Goal: Information Seeking & Learning: Learn about a topic

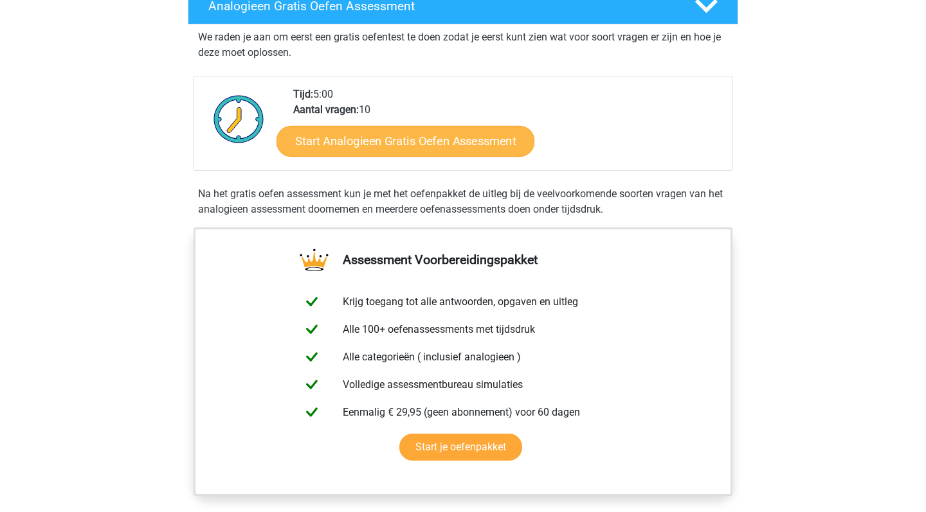
scroll to position [226, 0]
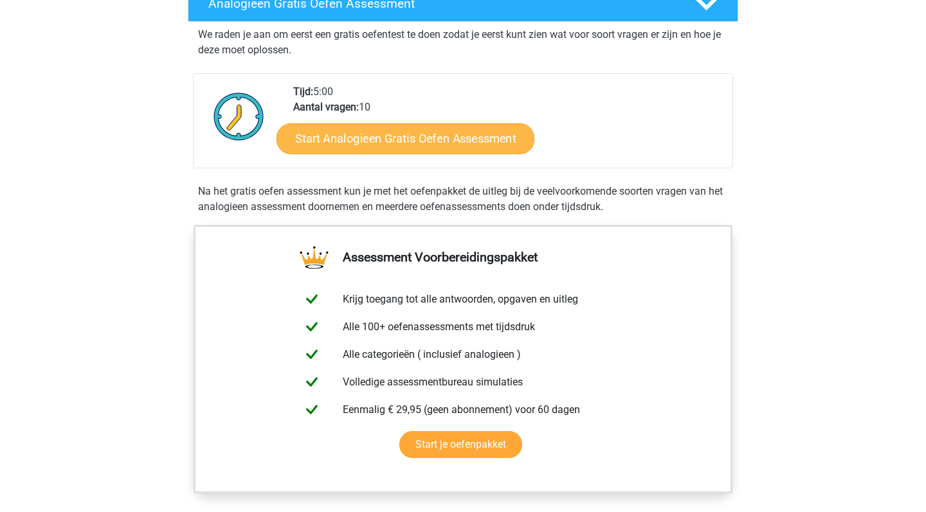
click at [406, 144] on link "Start Analogieen Gratis Oefen Assessment" at bounding box center [405, 138] width 258 height 31
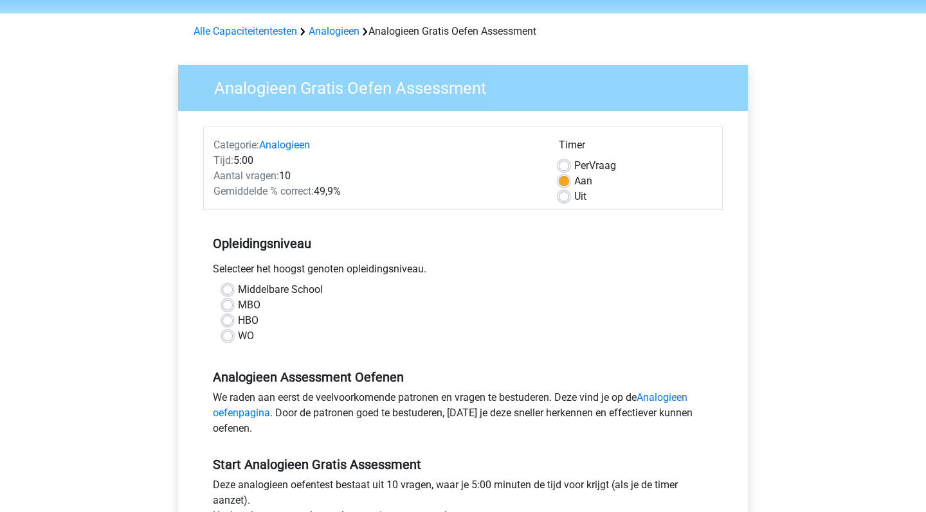
scroll to position [41, 0]
click at [237, 338] on div "WO" at bounding box center [462, 335] width 481 height 15
click at [238, 335] on label "WO" at bounding box center [246, 335] width 16 height 15
click at [231, 335] on input "WO" at bounding box center [227, 334] width 10 height 13
radio input "true"
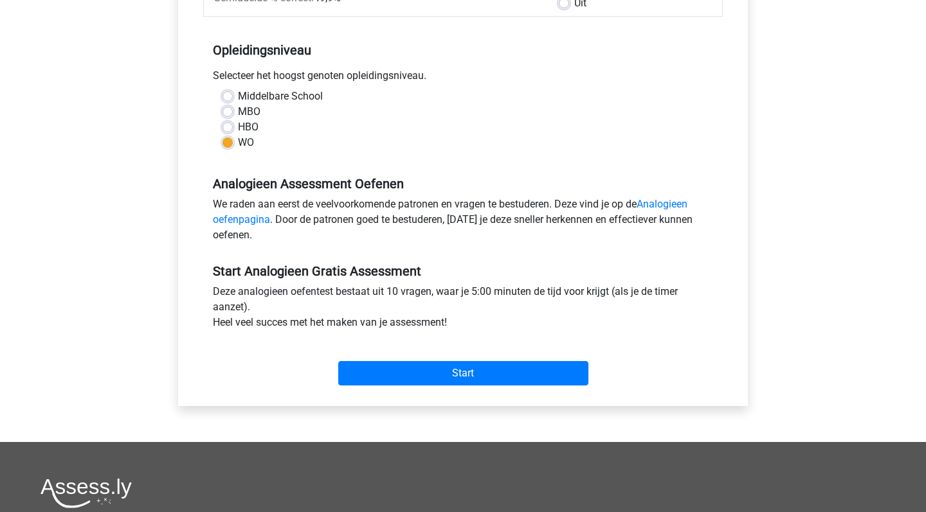
scroll to position [237, 0]
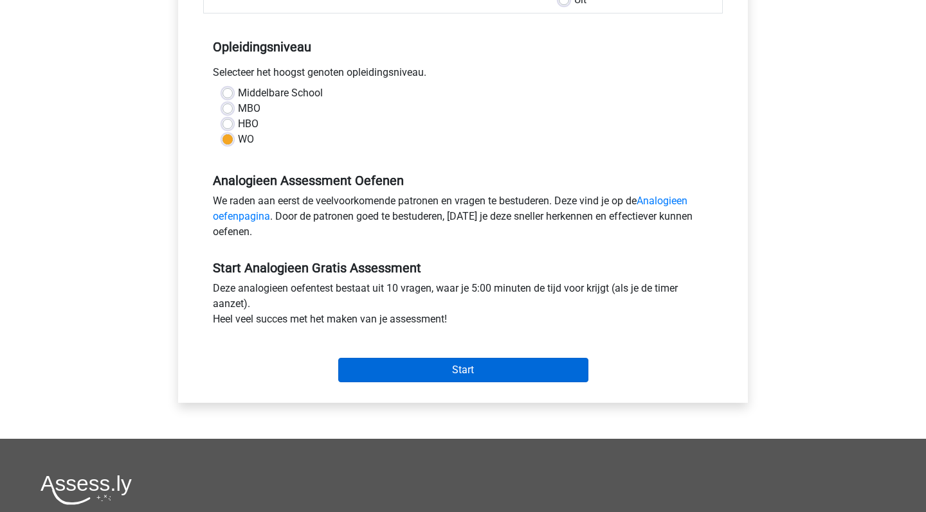
click at [367, 363] on input "Start" at bounding box center [463, 370] width 250 height 24
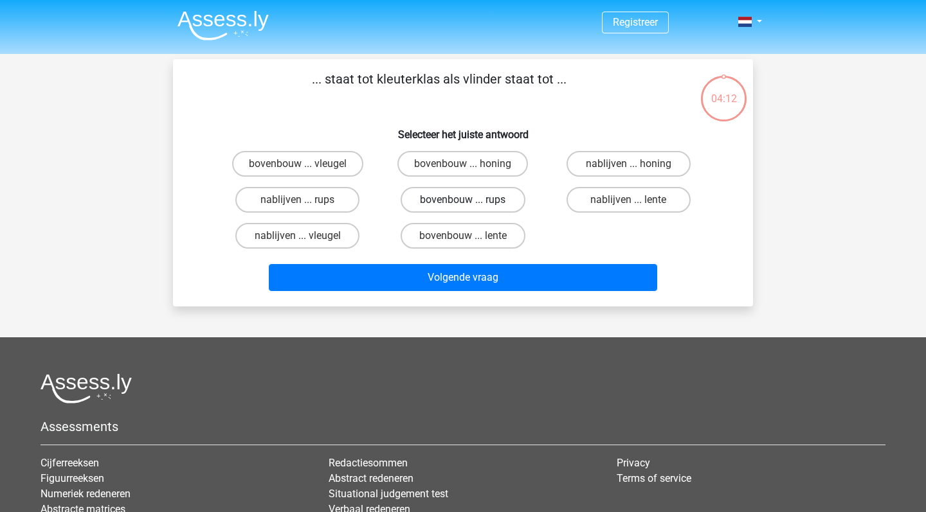
click at [489, 204] on label "bovenbouw ... rups" at bounding box center [463, 200] width 124 height 26
click at [471, 204] on input "bovenbouw ... rups" at bounding box center [467, 204] width 8 height 8
radio input "true"
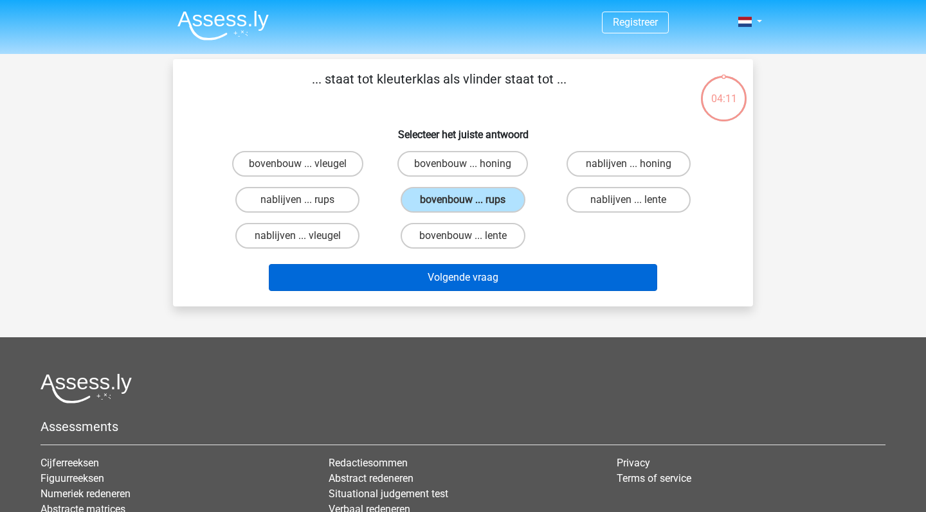
click at [473, 272] on button "Volgende vraag" at bounding box center [463, 277] width 389 height 27
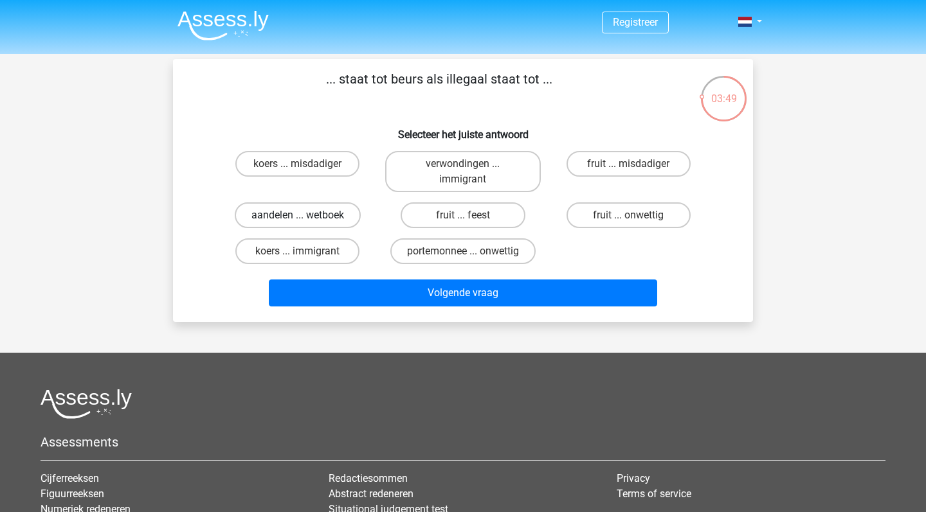
click at [356, 217] on label "aandelen ... wetboek" at bounding box center [298, 216] width 126 height 26
click at [306, 217] on input "aandelen ... wetboek" at bounding box center [302, 219] width 8 height 8
radio input "true"
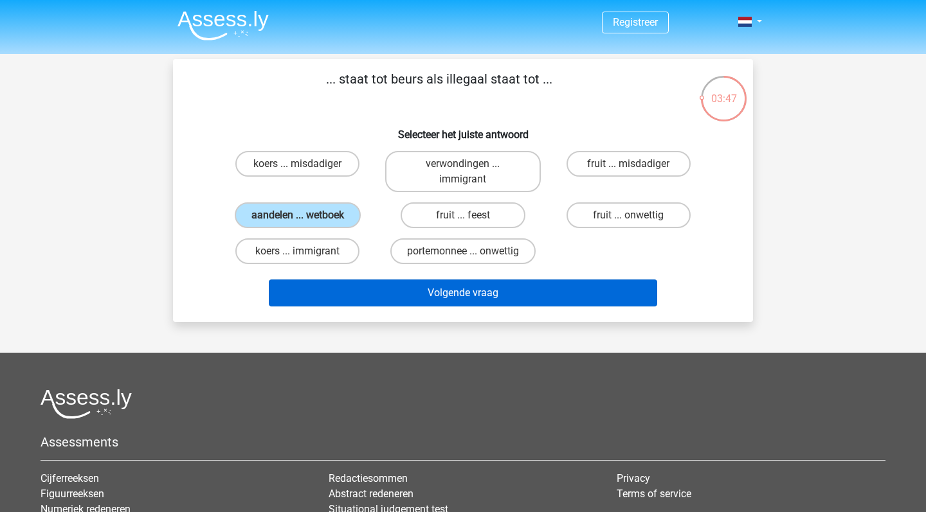
click at [397, 301] on button "Volgende vraag" at bounding box center [463, 293] width 389 height 27
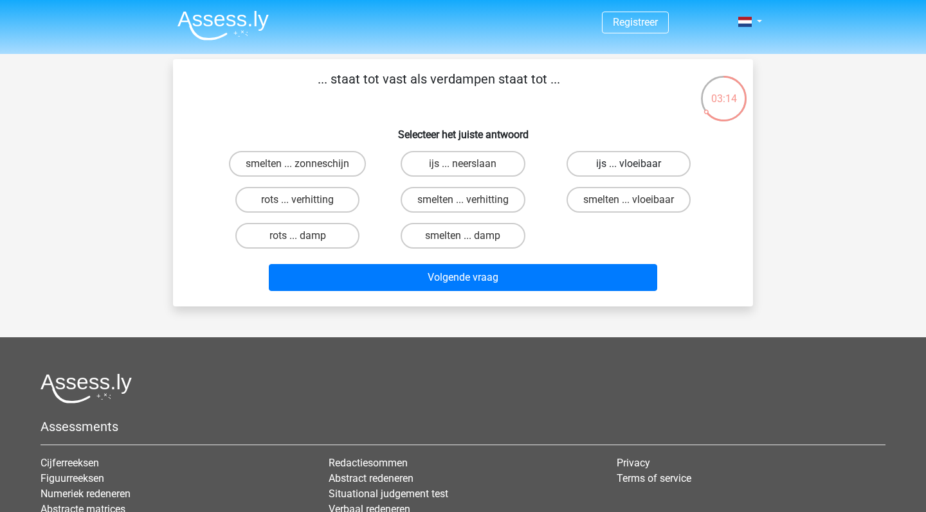
click at [598, 164] on label "ijs ... vloeibaar" at bounding box center [628, 164] width 124 height 26
click at [628, 164] on input "ijs ... vloeibaar" at bounding box center [632, 168] width 8 height 8
radio input "true"
click at [547, 264] on div "Volgende vraag" at bounding box center [463, 275] width 539 height 42
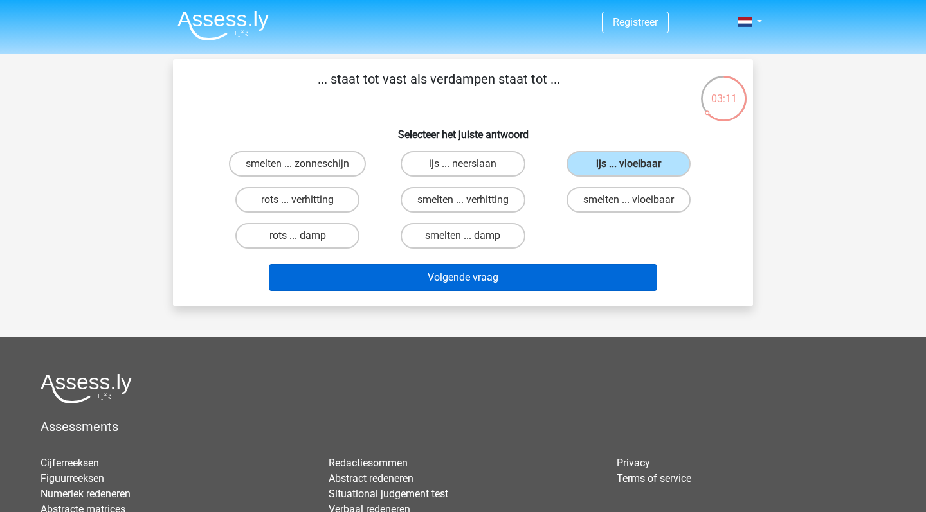
click at [539, 285] on button "Volgende vraag" at bounding box center [463, 277] width 389 height 27
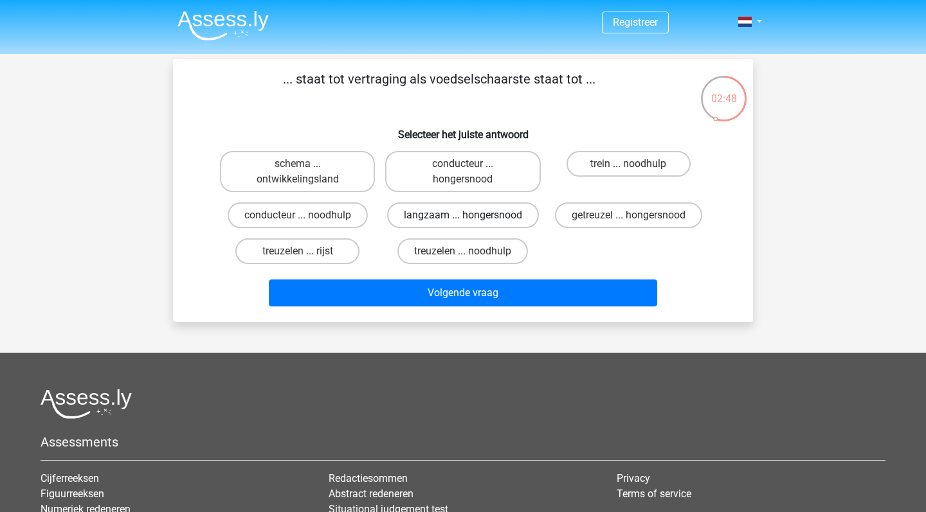
click at [524, 213] on label "langzaam ... hongersnood" at bounding box center [463, 216] width 152 height 26
click at [471, 215] on input "langzaam ... hongersnood" at bounding box center [467, 219] width 8 height 8
radio input "true"
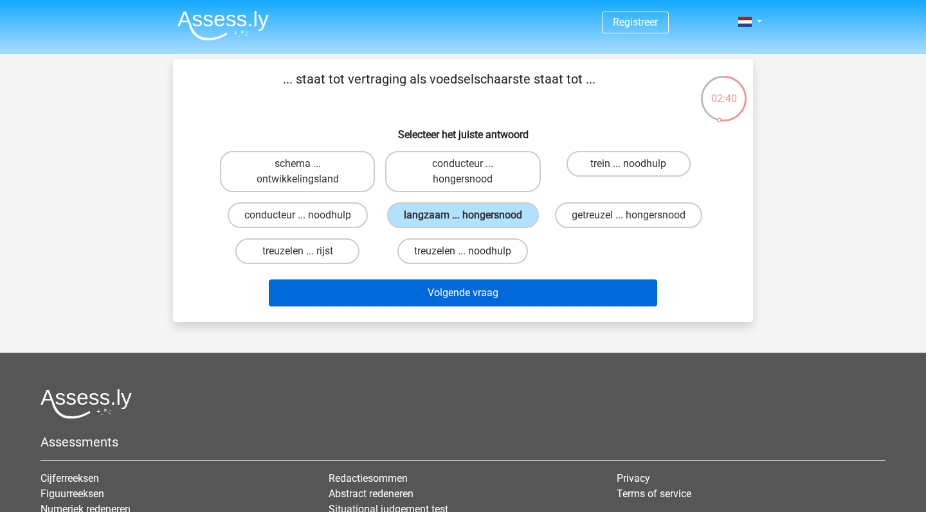
click at [545, 307] on button "Volgende vraag" at bounding box center [463, 293] width 389 height 27
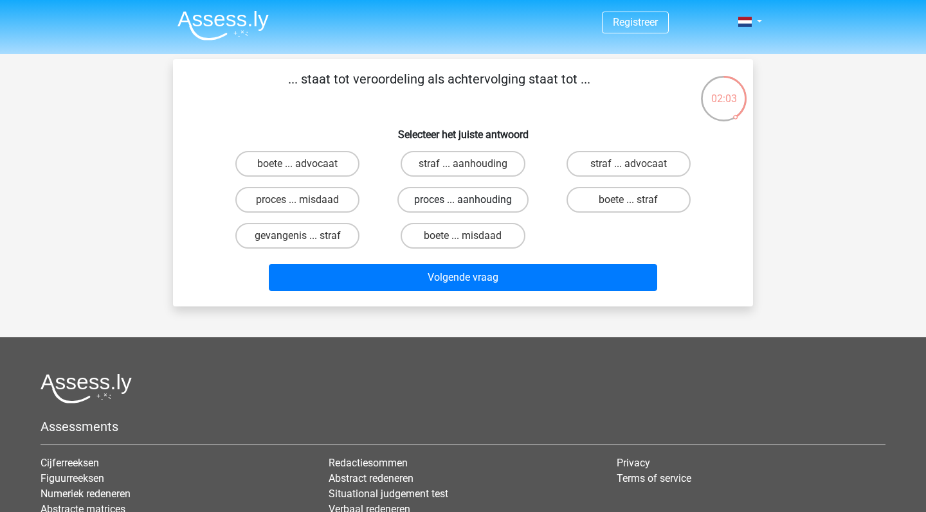
click at [491, 199] on label "proces ... aanhouding" at bounding box center [462, 200] width 131 height 26
click at [471, 200] on input "proces ... aanhouding" at bounding box center [467, 204] width 8 height 8
radio input "true"
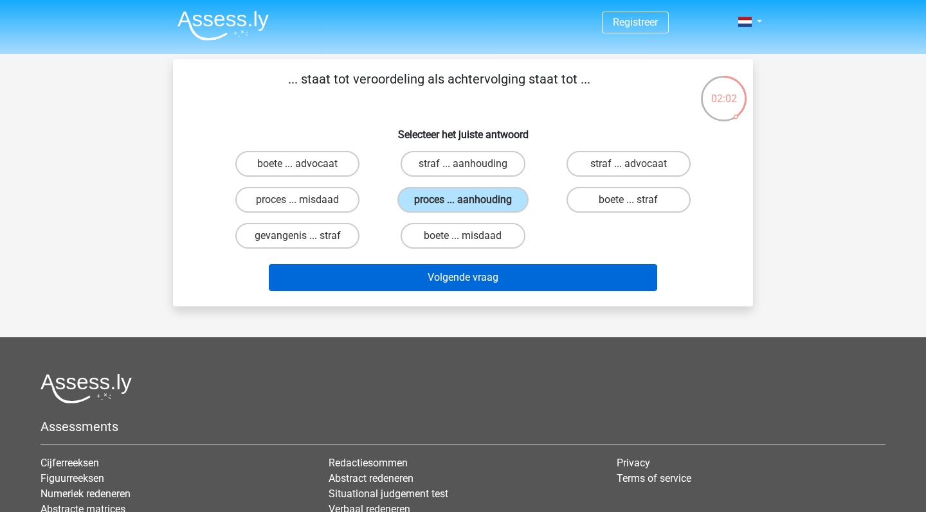
click at [484, 291] on button "Volgende vraag" at bounding box center [463, 277] width 389 height 27
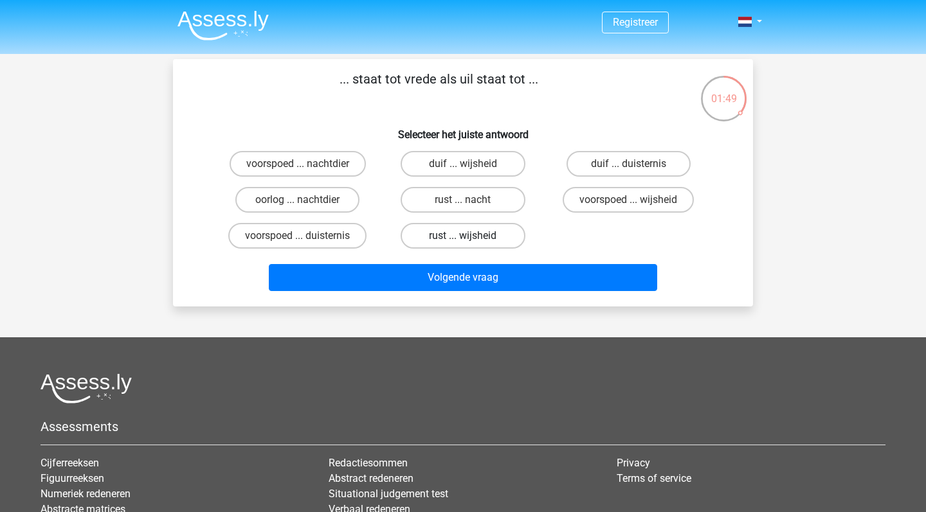
click at [505, 238] on label "rust ... wijsheid" at bounding box center [463, 236] width 124 height 26
click at [471, 238] on input "rust ... wijsheid" at bounding box center [467, 240] width 8 height 8
radio input "true"
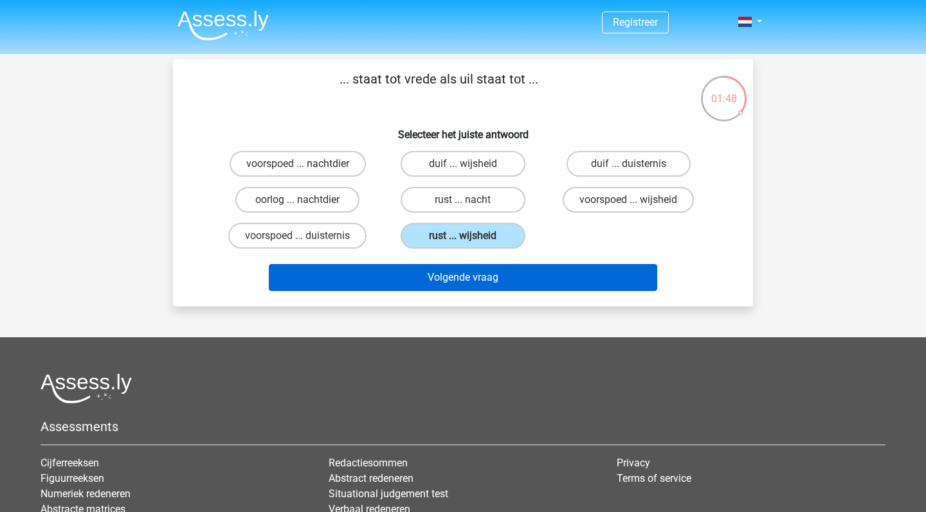
click at [500, 282] on button "Volgende vraag" at bounding box center [463, 277] width 389 height 27
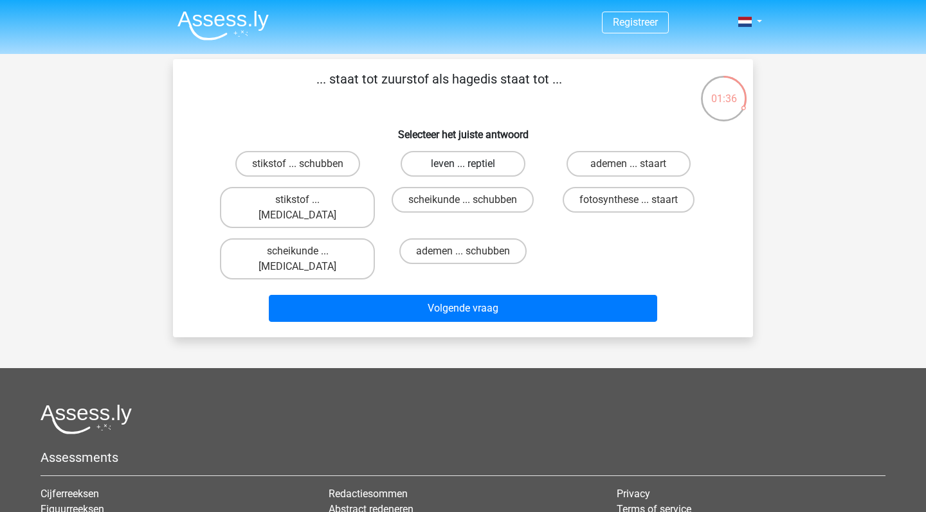
click at [515, 165] on label "leven ... reptiel" at bounding box center [463, 164] width 124 height 26
click at [471, 165] on input "leven ... reptiel" at bounding box center [467, 168] width 8 height 8
radio input "true"
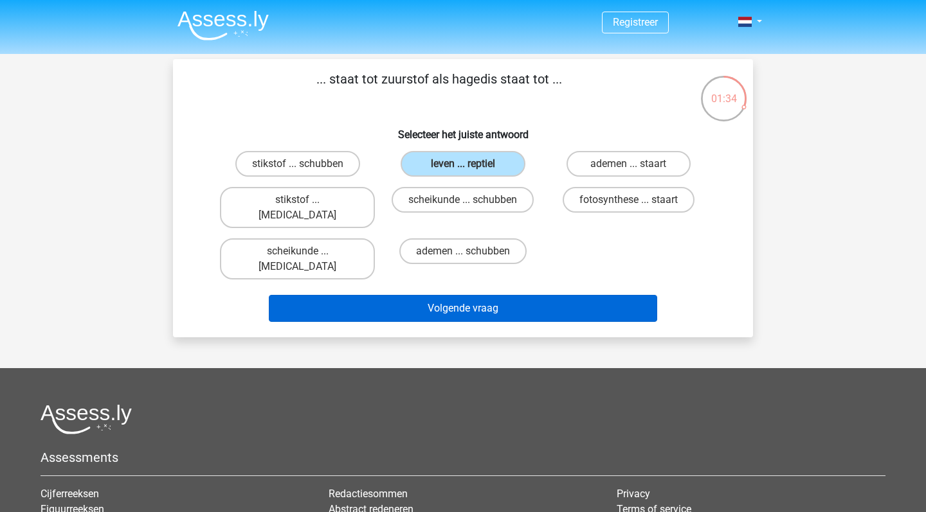
click at [503, 295] on button "Volgende vraag" at bounding box center [463, 308] width 389 height 27
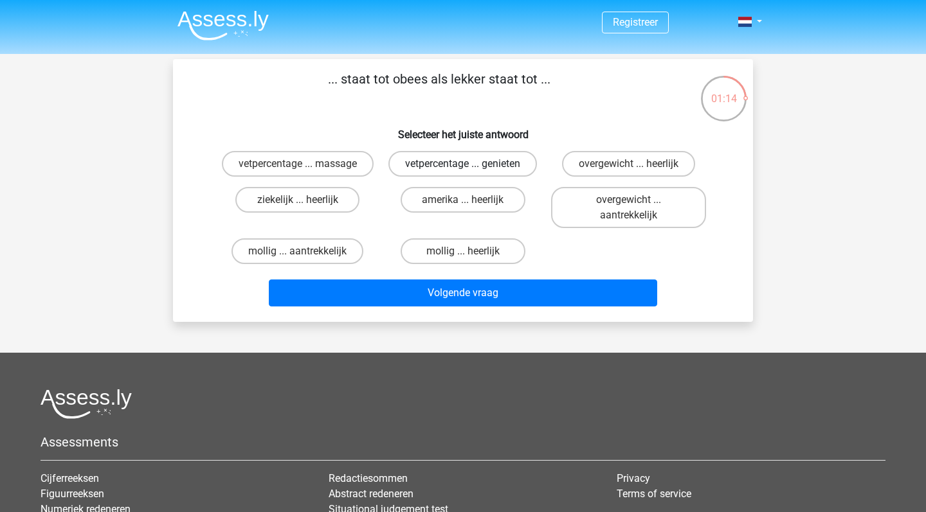
click at [516, 174] on label "vetpercentage ... genieten" at bounding box center [462, 164] width 149 height 26
click at [471, 172] on input "vetpercentage ... genieten" at bounding box center [467, 168] width 8 height 8
radio input "true"
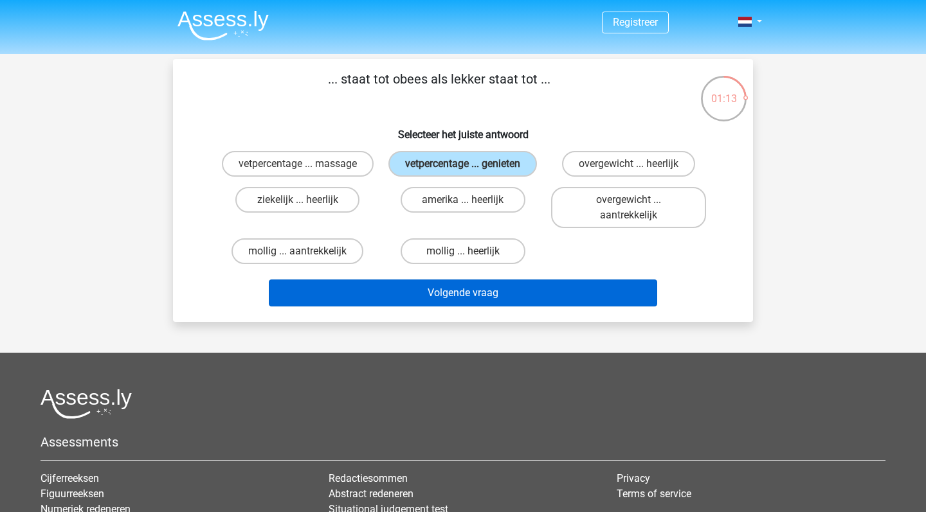
click at [500, 296] on button "Volgende vraag" at bounding box center [463, 293] width 389 height 27
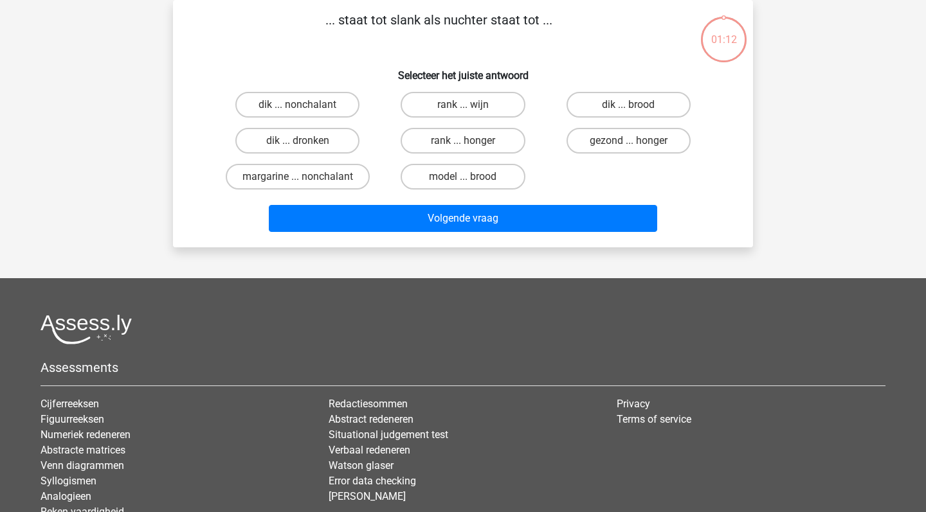
click at [500, 296] on footer "Assessments Cijferreeksen Figuurreeksen Numeriek redeneren Abstracte matrices V…" at bounding box center [463, 448] width 926 height 340
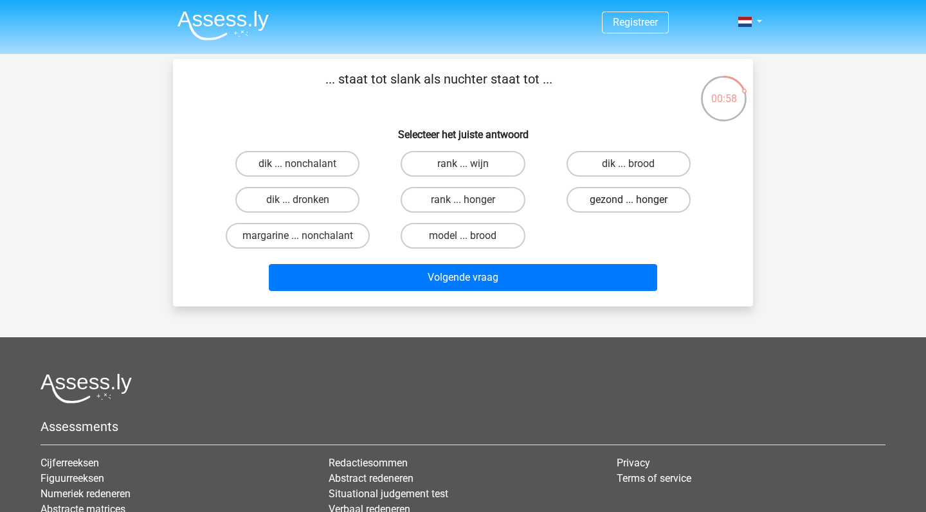
click at [624, 212] on label "gezond ... honger" at bounding box center [628, 200] width 124 height 26
click at [628, 208] on input "gezond ... honger" at bounding box center [632, 204] width 8 height 8
radio input "true"
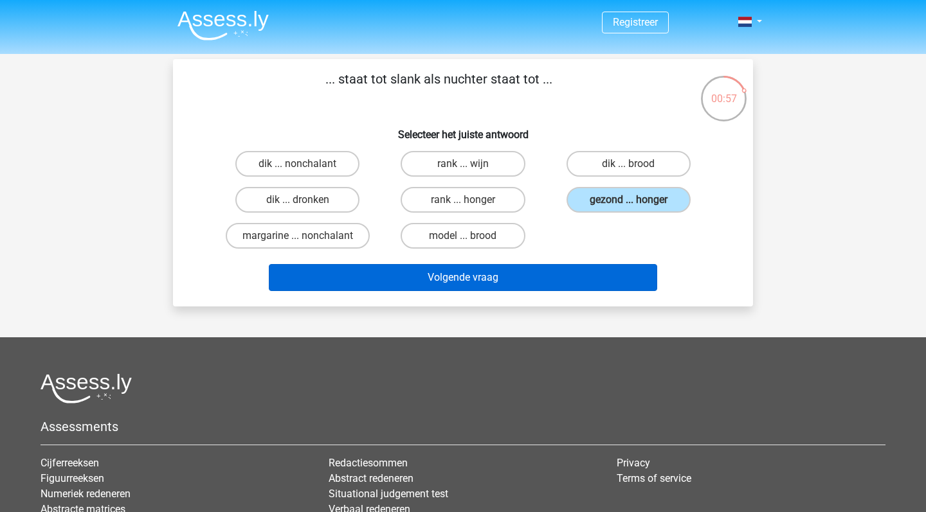
click at [580, 283] on button "Volgende vraag" at bounding box center [463, 277] width 389 height 27
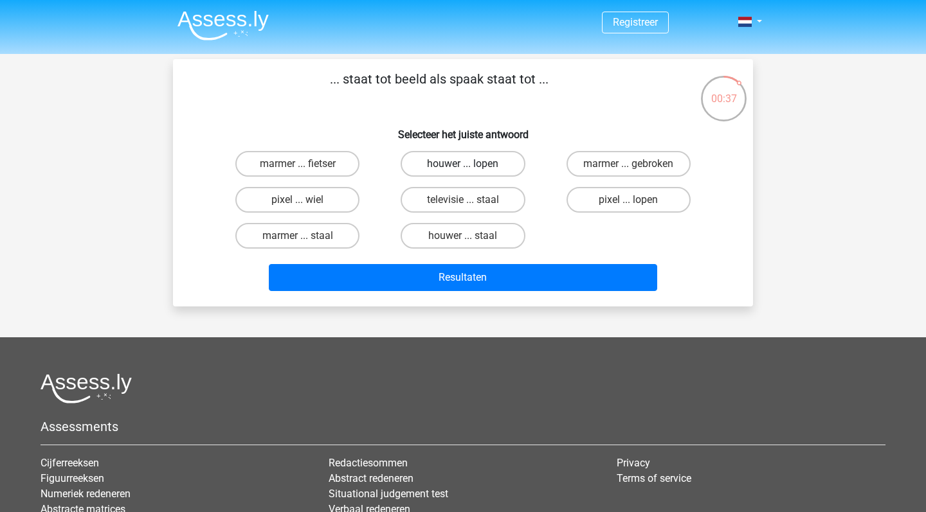
click at [509, 163] on label "houwer ... lopen" at bounding box center [463, 164] width 124 height 26
click at [471, 164] on input "houwer ... lopen" at bounding box center [467, 168] width 8 height 8
radio input "true"
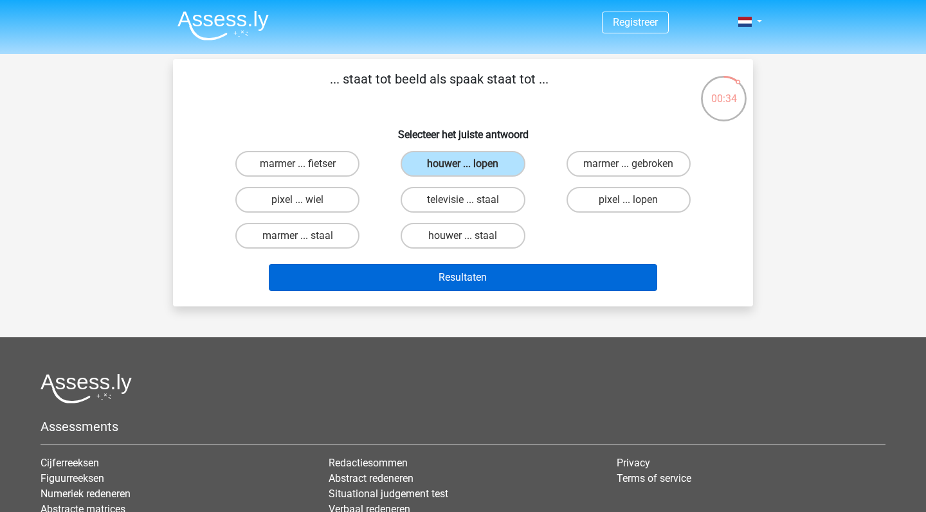
click at [481, 268] on button "Resultaten" at bounding box center [463, 277] width 389 height 27
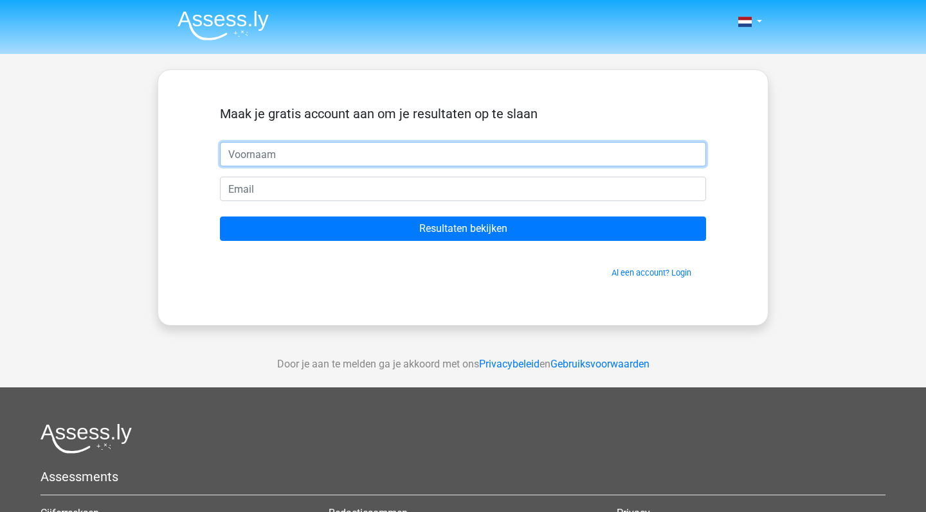
type input "[PERSON_NAME]"
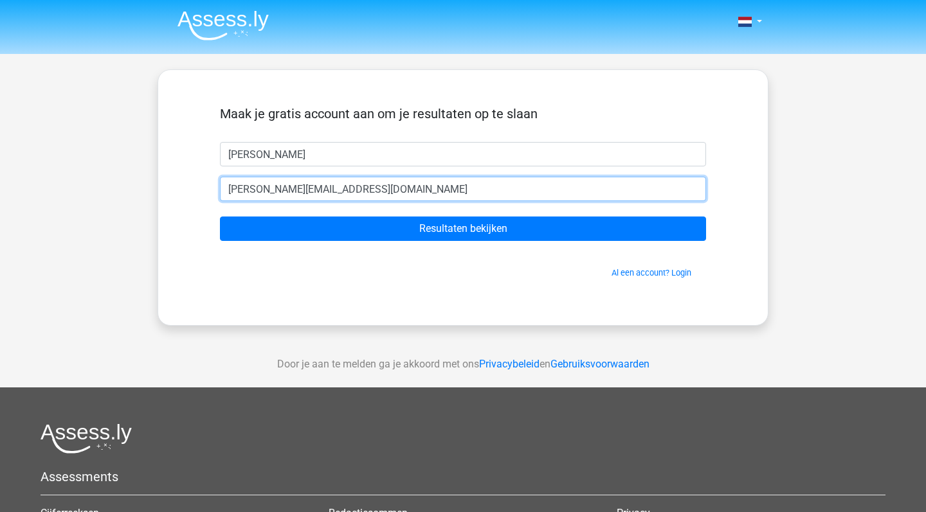
type input "[PERSON_NAME][EMAIL_ADDRESS][DOMAIN_NAME]"
click at [463, 229] on input "Resultaten bekijken" at bounding box center [463, 229] width 486 height 24
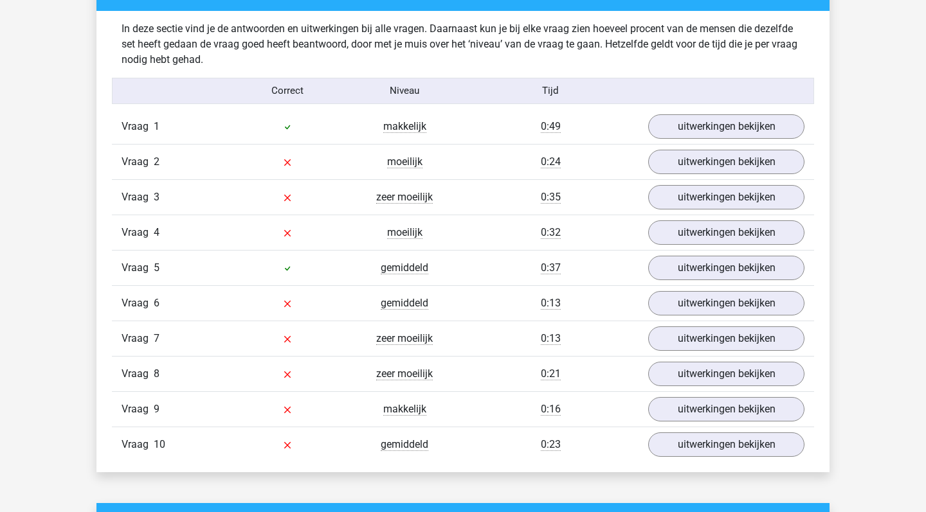
scroll to position [999, 0]
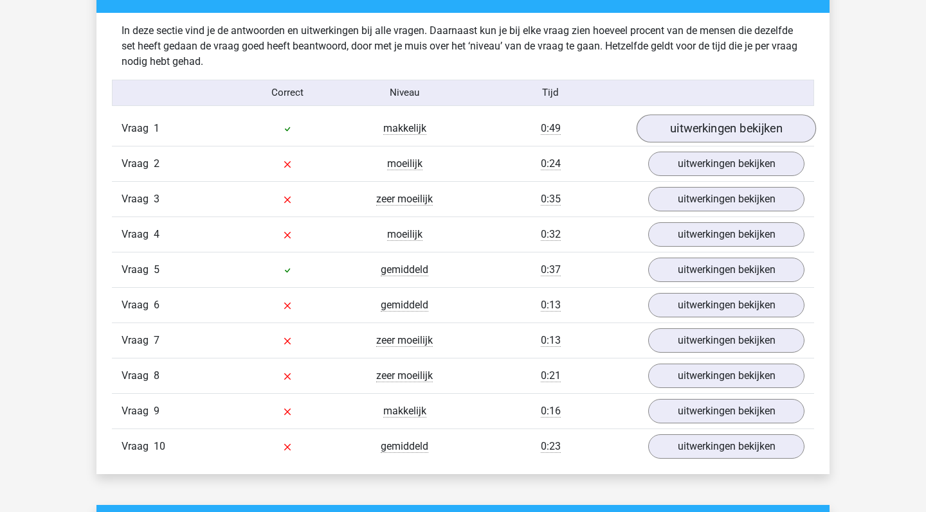
click at [706, 132] on link "uitwerkingen bekijken" at bounding box center [726, 128] width 179 height 28
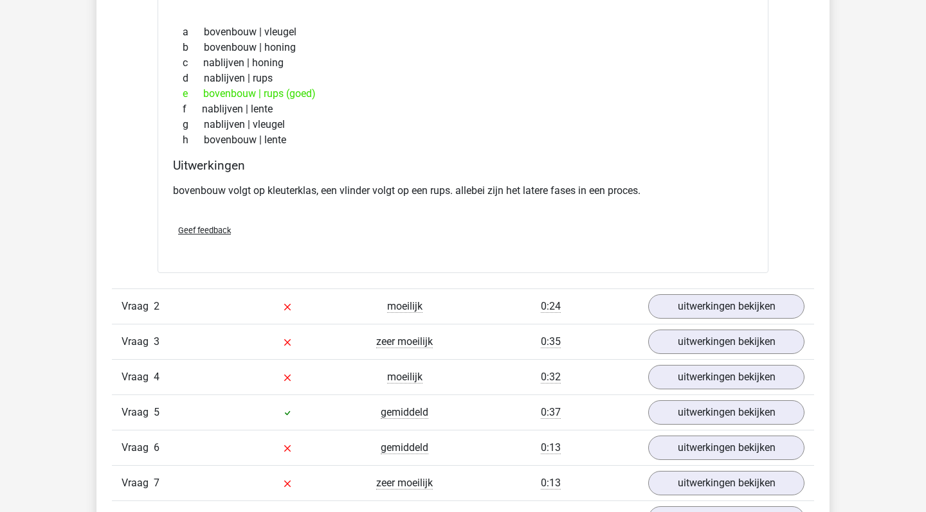
scroll to position [1188, 0]
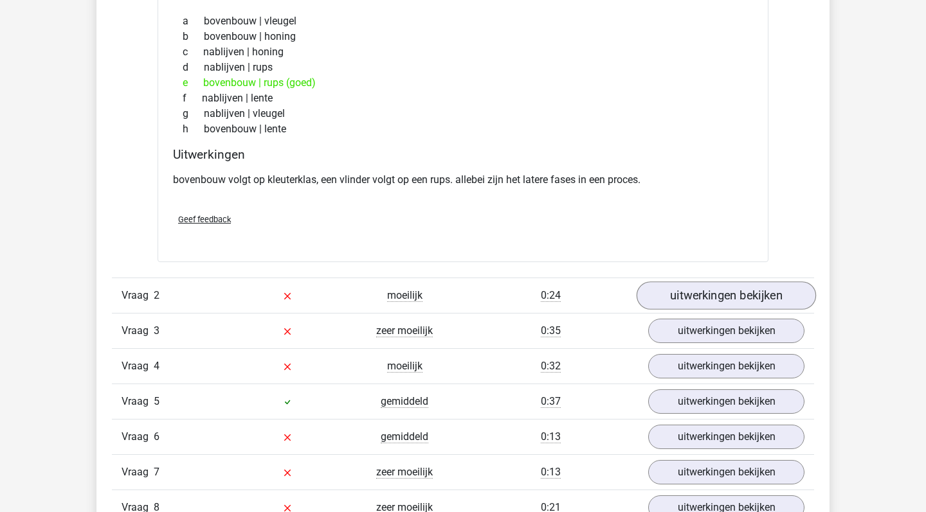
click at [687, 299] on link "uitwerkingen bekijken" at bounding box center [726, 296] width 179 height 28
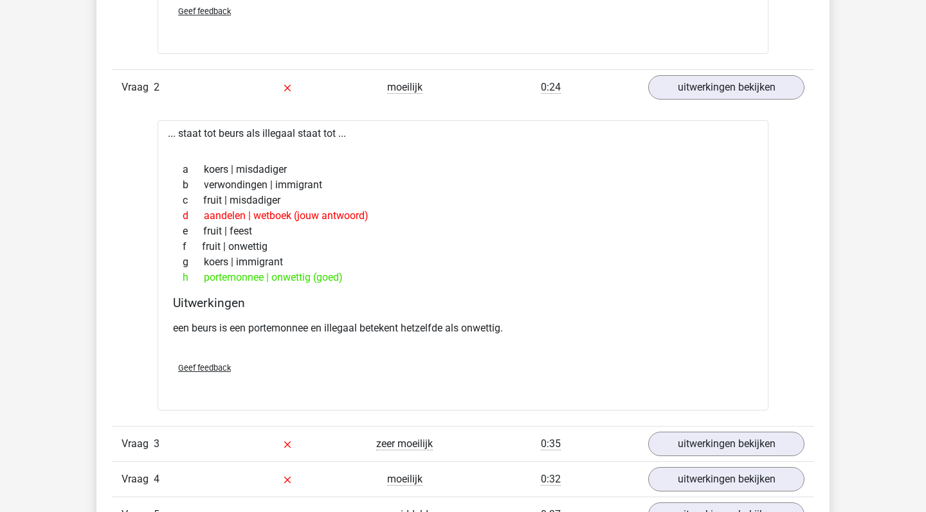
scroll to position [1528, 0]
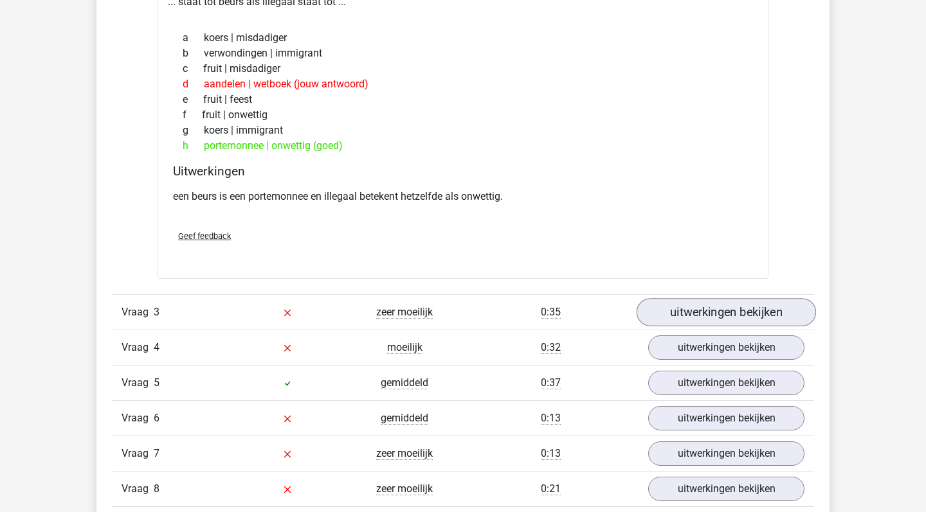
click at [675, 314] on link "uitwerkingen bekijken" at bounding box center [726, 312] width 179 height 28
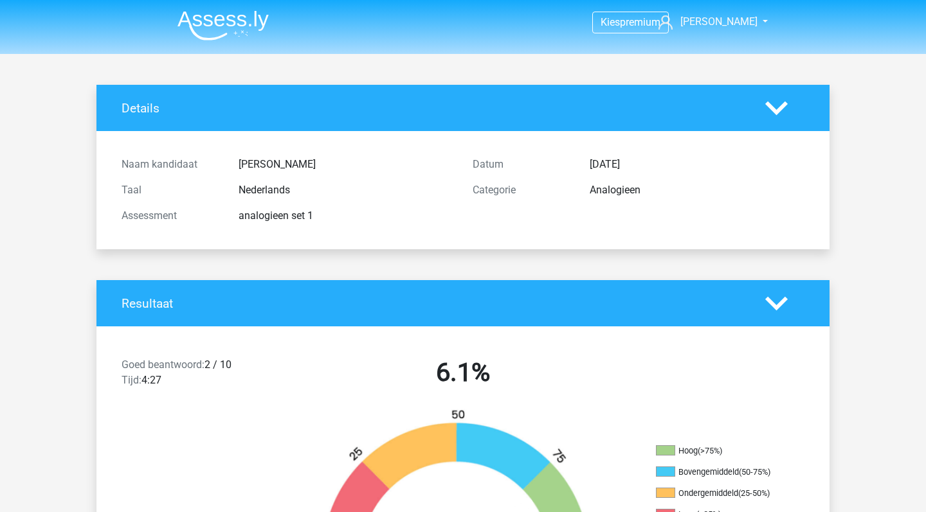
scroll to position [0, 0]
click at [635, 197] on div "Analogieen" at bounding box center [697, 190] width 234 height 15
click at [632, 190] on div "Analogieen" at bounding box center [697, 190] width 234 height 15
copy div "Analogieen"
